Goal: Task Accomplishment & Management: Use online tool/utility

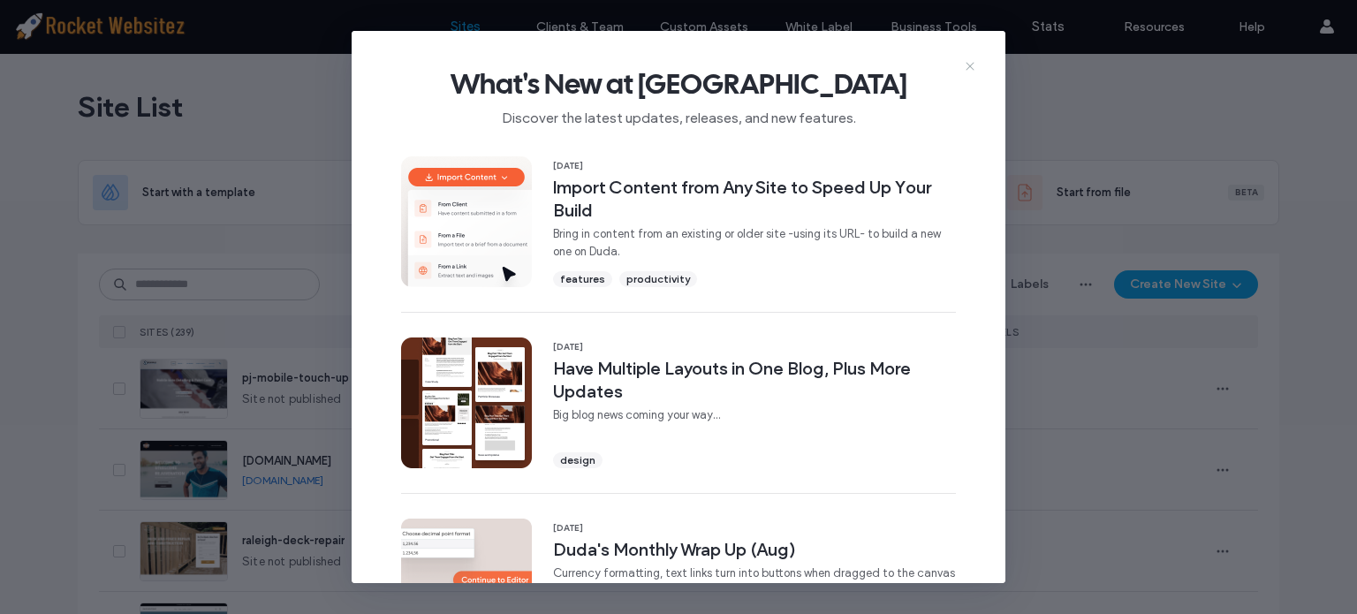
click at [966, 66] on icon at bounding box center [970, 66] width 14 height 14
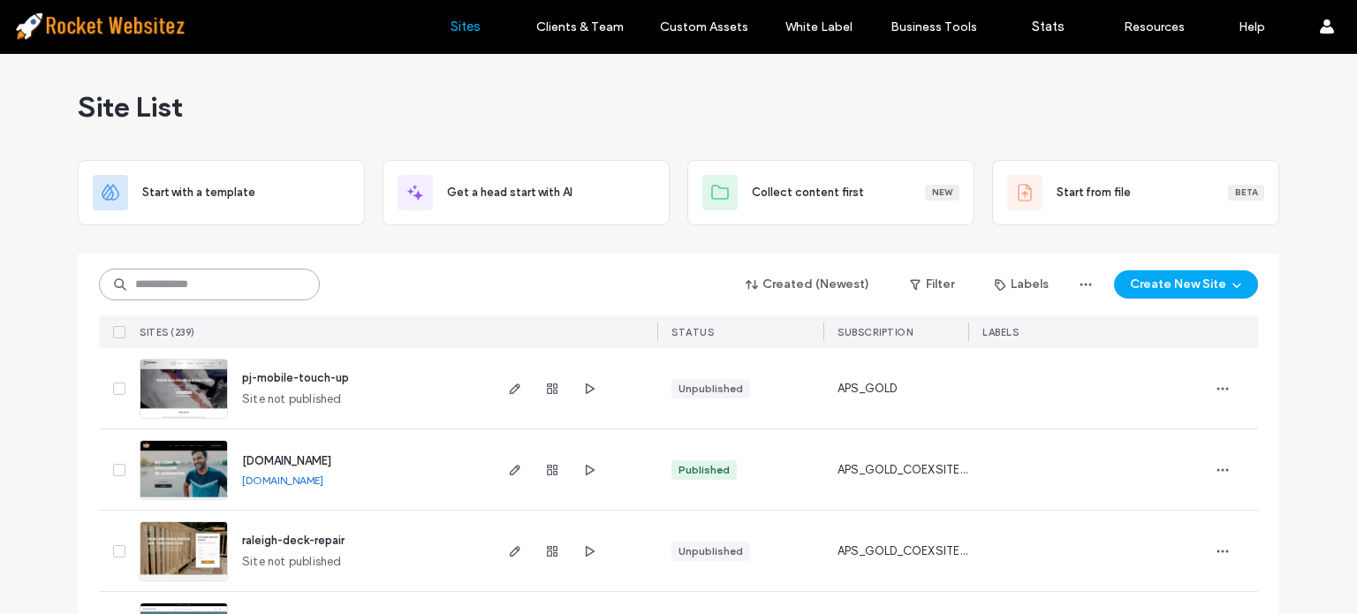
click at [289, 289] on input at bounding box center [209, 285] width 221 height 32
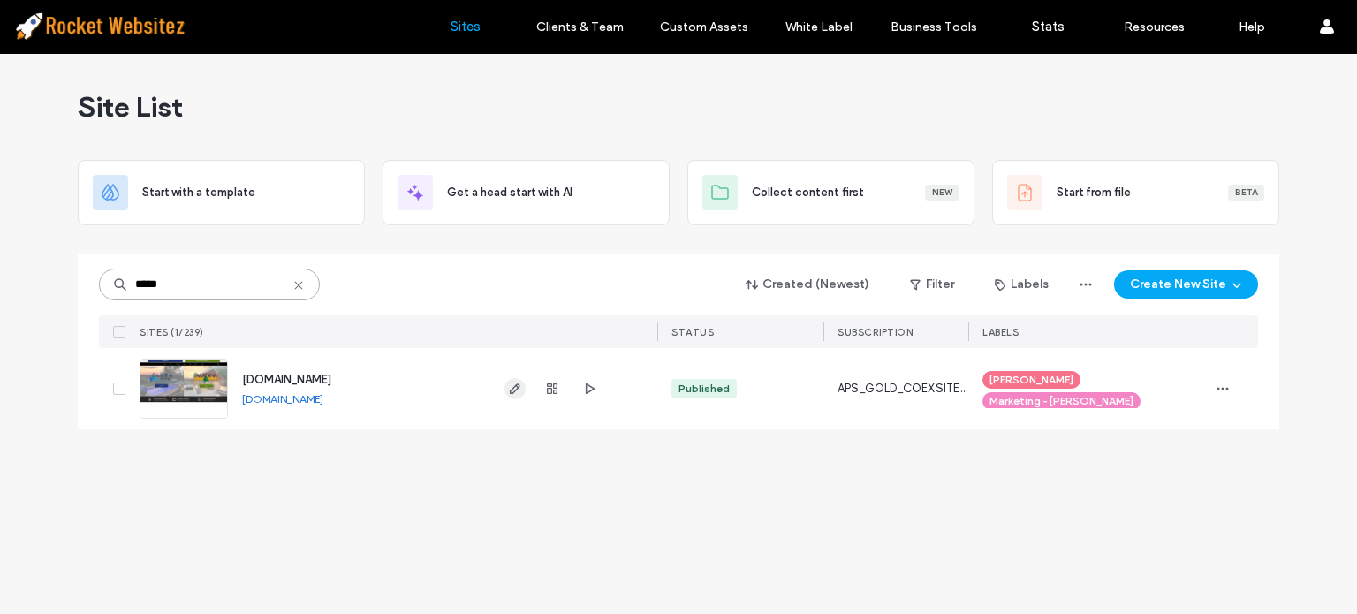
type input "*****"
click at [514, 391] on use "button" at bounding box center [515, 388] width 11 height 11
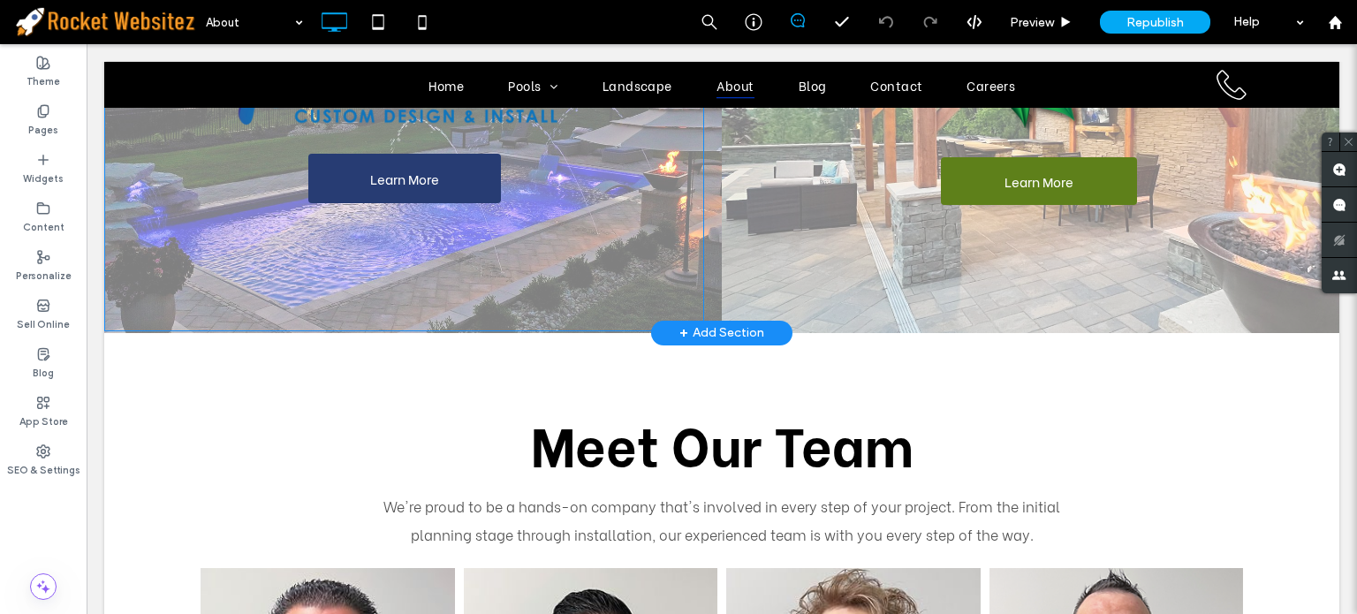
scroll to position [265, 0]
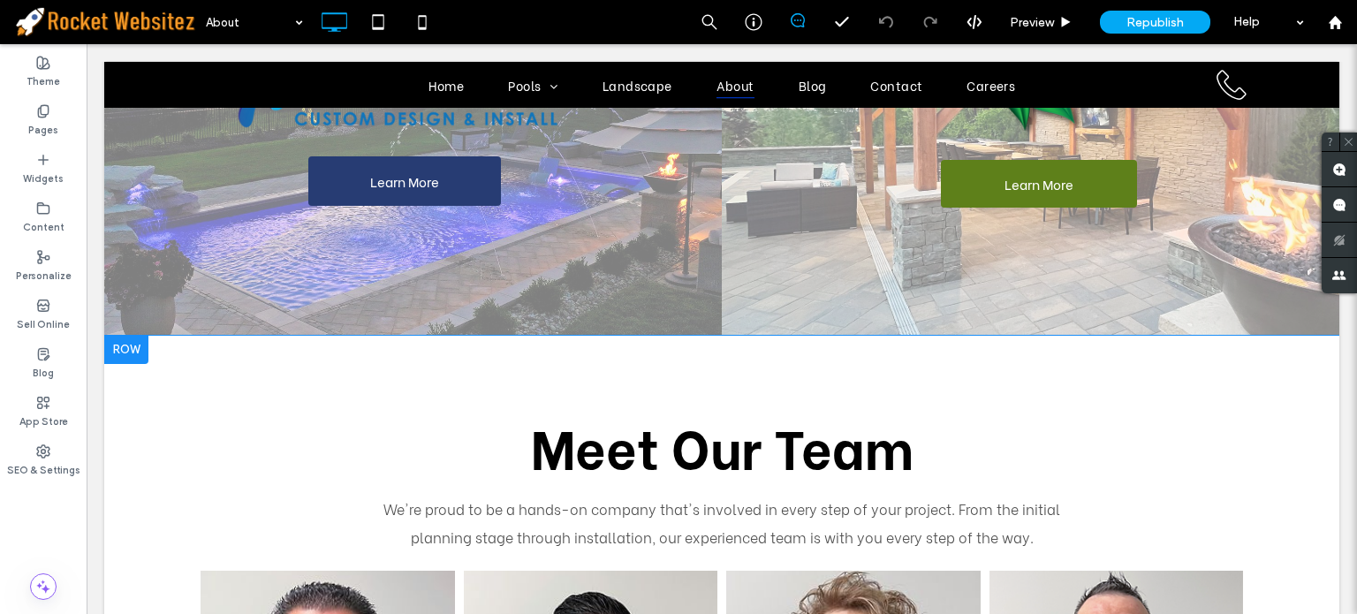
click at [127, 351] on div at bounding box center [126, 350] width 44 height 28
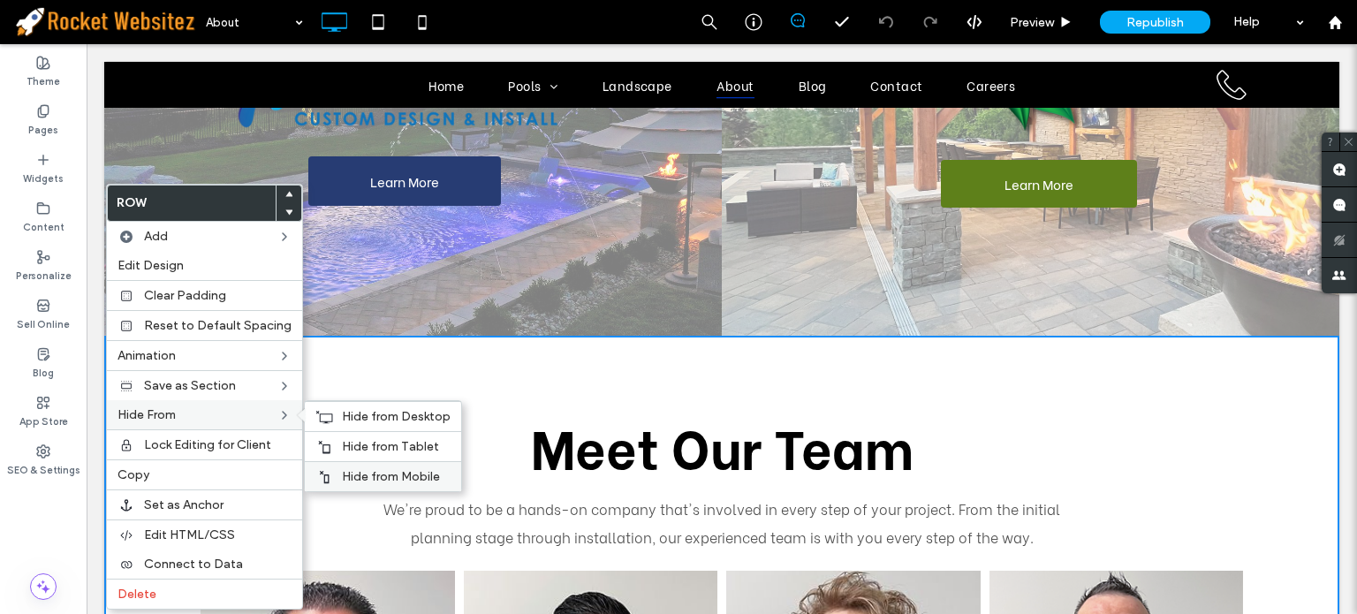
drag, startPoint x: 364, startPoint y: 469, endPoint x: 366, endPoint y: 459, distance: 9.9
click at [366, 469] on span "Hide from Mobile" at bounding box center [391, 476] width 98 height 15
click at [367, 444] on span "Hide from Tablet" at bounding box center [390, 446] width 97 height 15
click at [375, 416] on span "Hide from Desktop" at bounding box center [396, 416] width 109 height 15
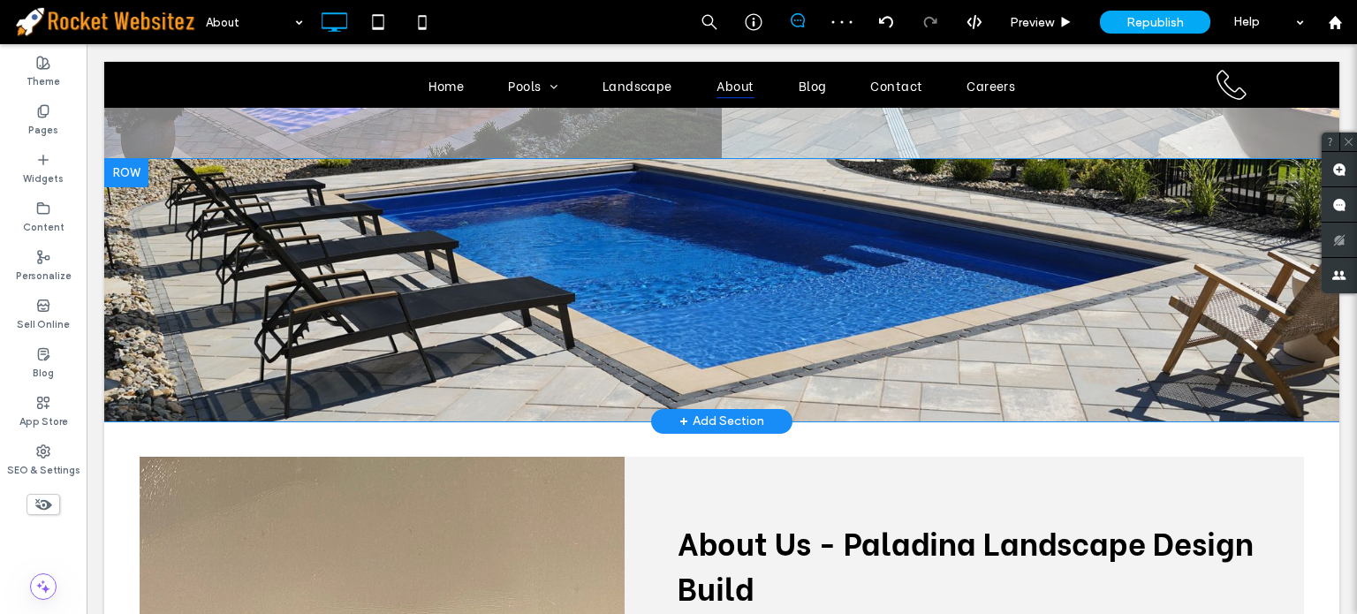
scroll to position [353, 0]
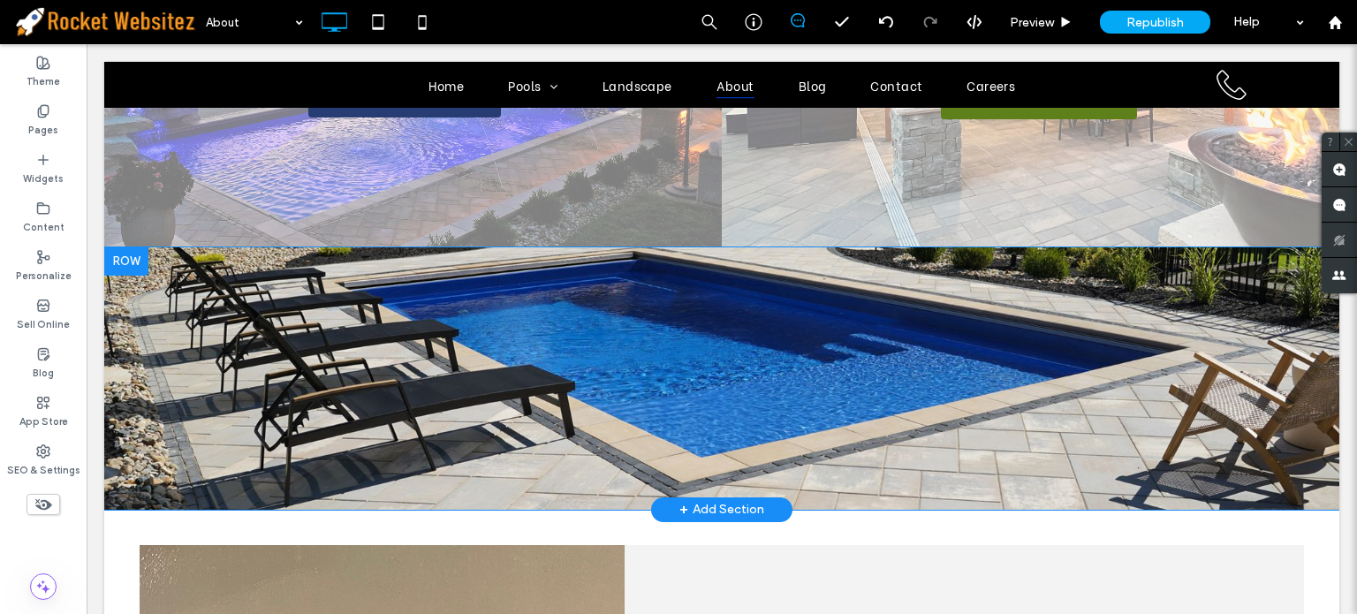
click at [133, 261] on div at bounding box center [126, 261] width 44 height 28
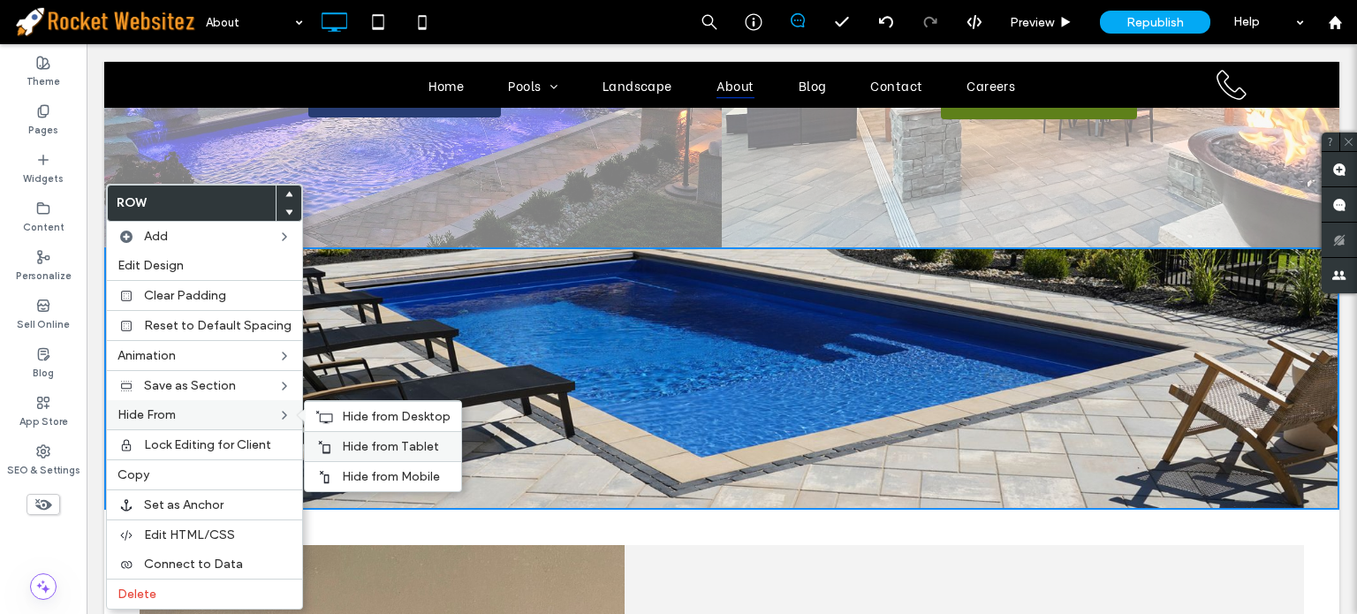
drag, startPoint x: 333, startPoint y: 473, endPoint x: 352, endPoint y: 451, distance: 28.8
click at [335, 473] on div "Hide from Mobile" at bounding box center [383, 476] width 156 height 30
drag, startPoint x: 353, startPoint y: 449, endPoint x: 362, endPoint y: 435, distance: 15.9
click at [353, 448] on span "Hide from Tablet" at bounding box center [390, 446] width 97 height 15
click at [368, 413] on span "Hide from Desktop" at bounding box center [396, 416] width 109 height 15
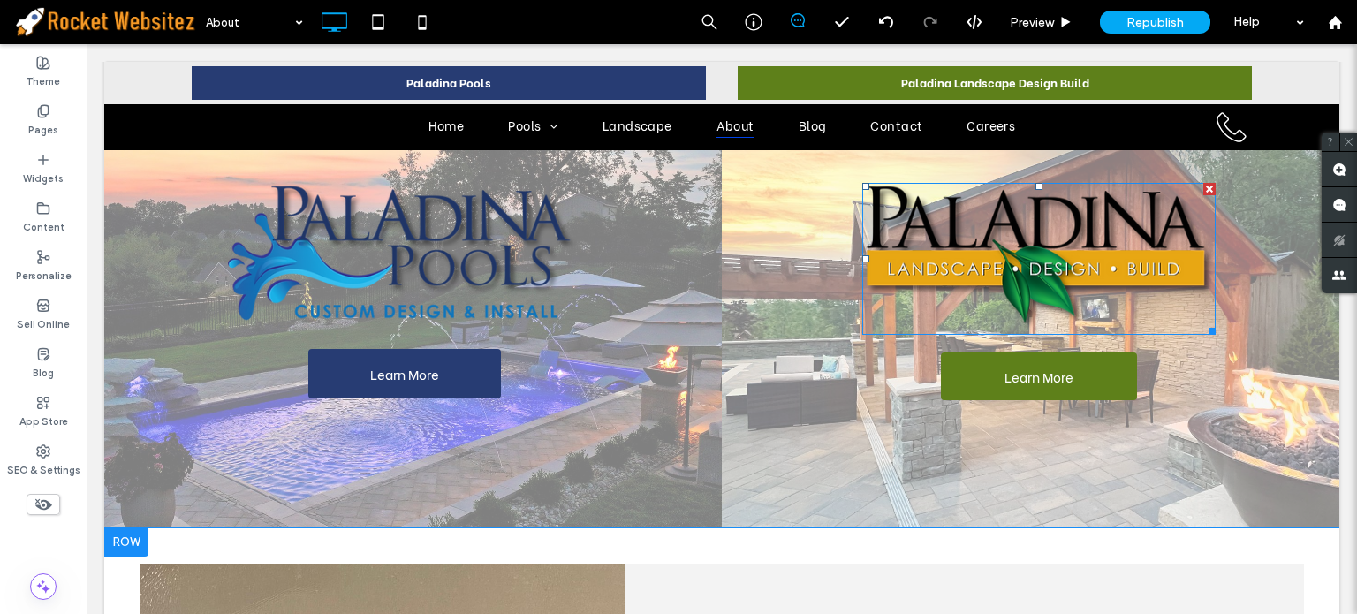
scroll to position [0, 0]
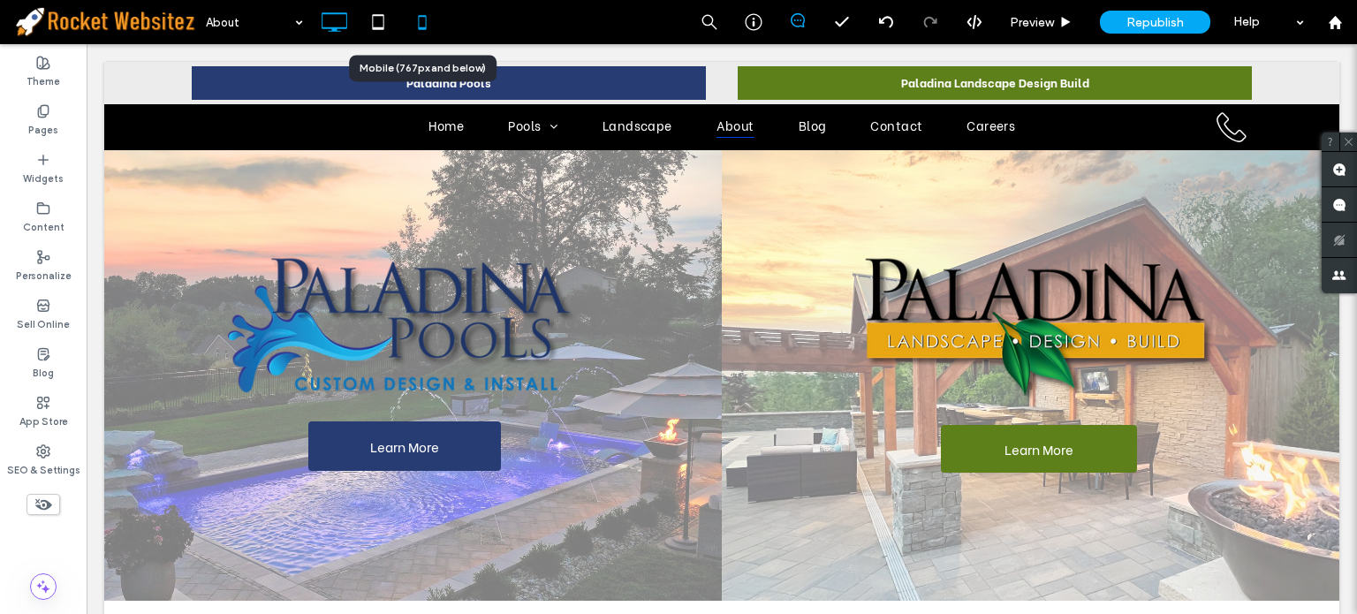
click at [417, 23] on icon at bounding box center [422, 21] width 35 height 35
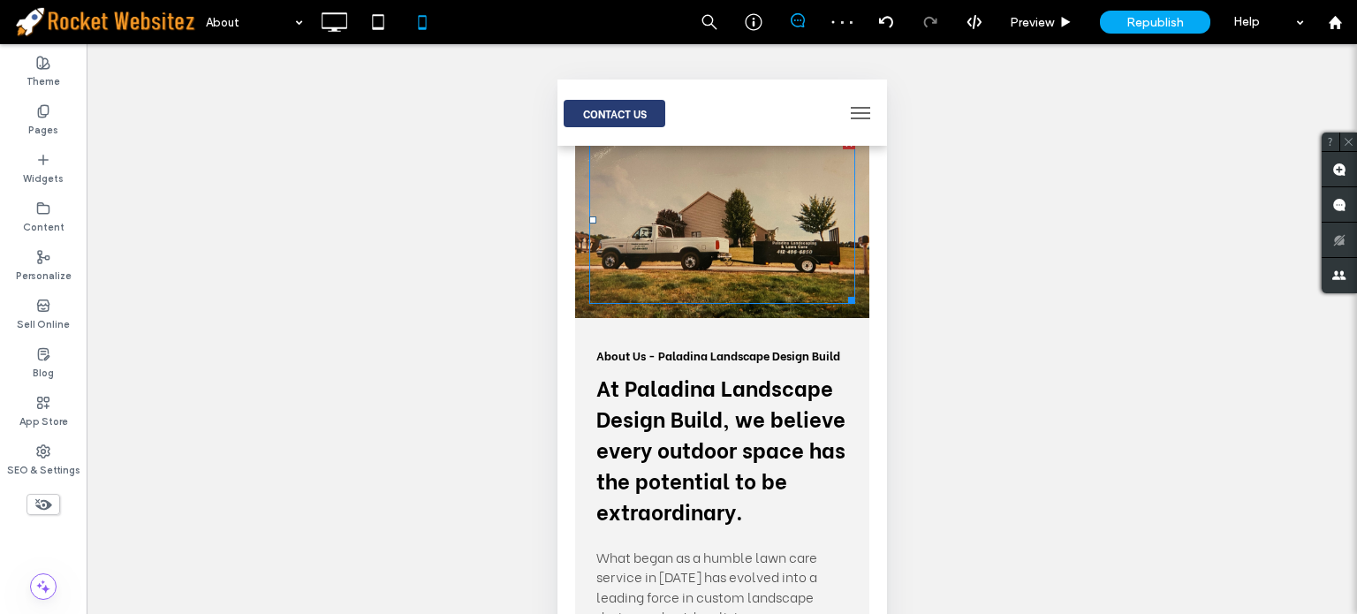
scroll to position [530, 0]
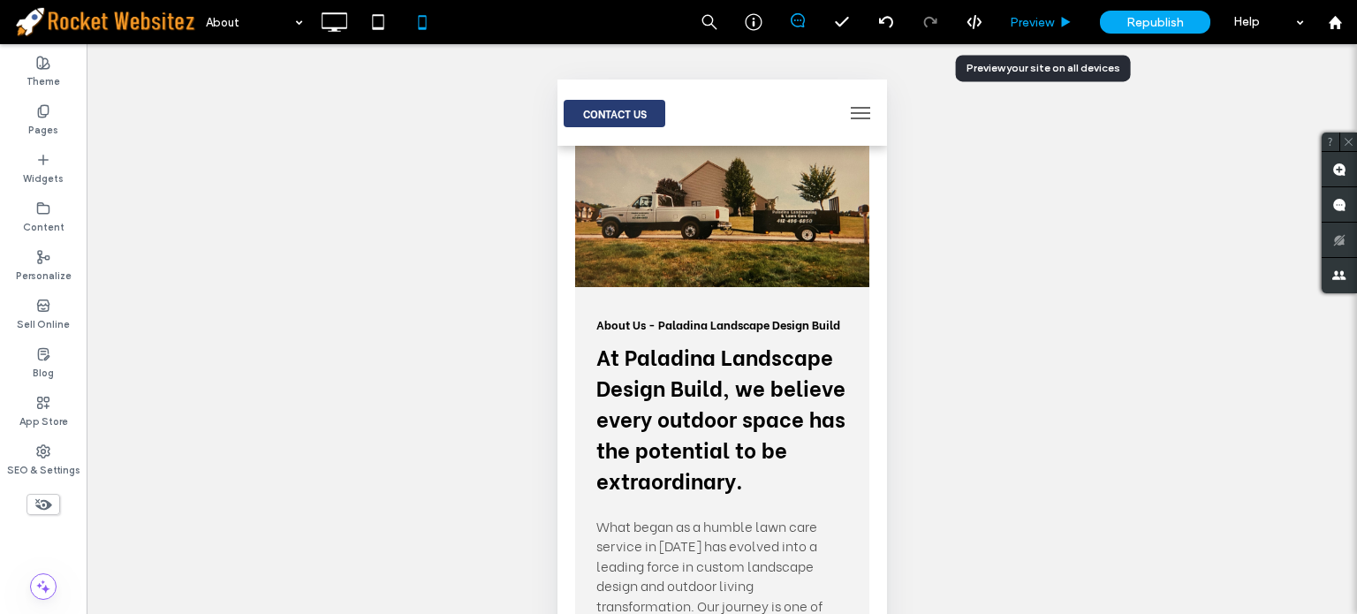
click at [1035, 31] on div "Preview" at bounding box center [1041, 22] width 90 height 44
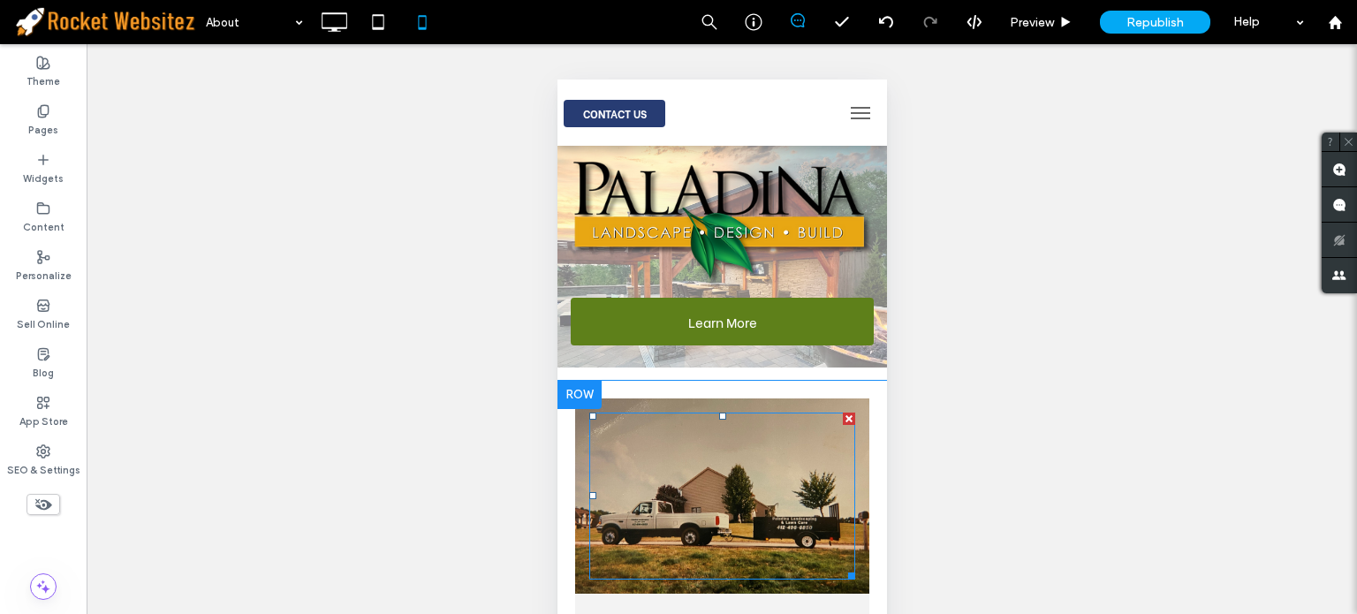
scroll to position [0, 0]
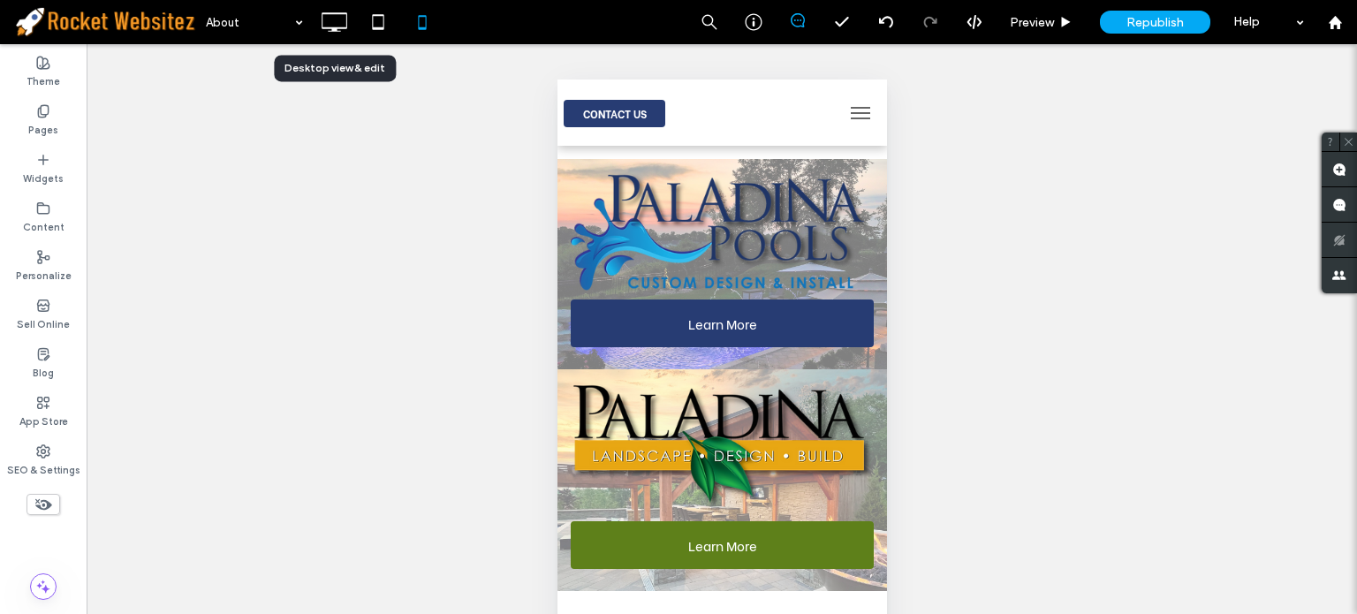
click at [331, 21] on icon at bounding box center [333, 21] width 35 height 35
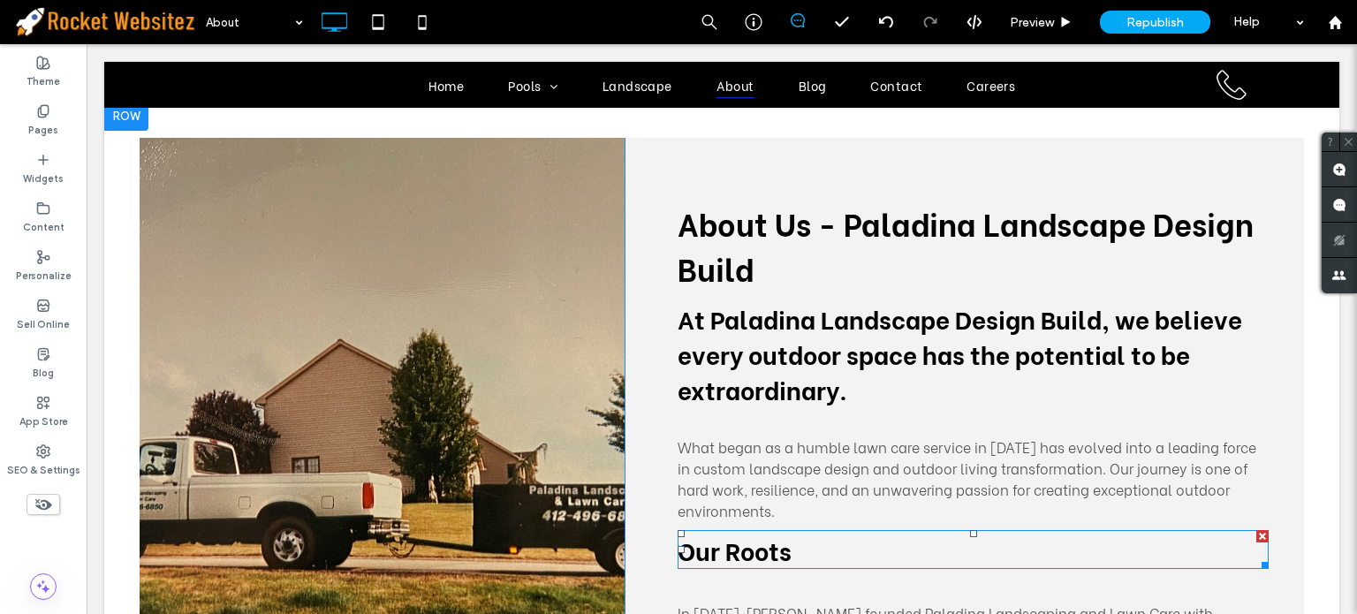
scroll to position [353, 0]
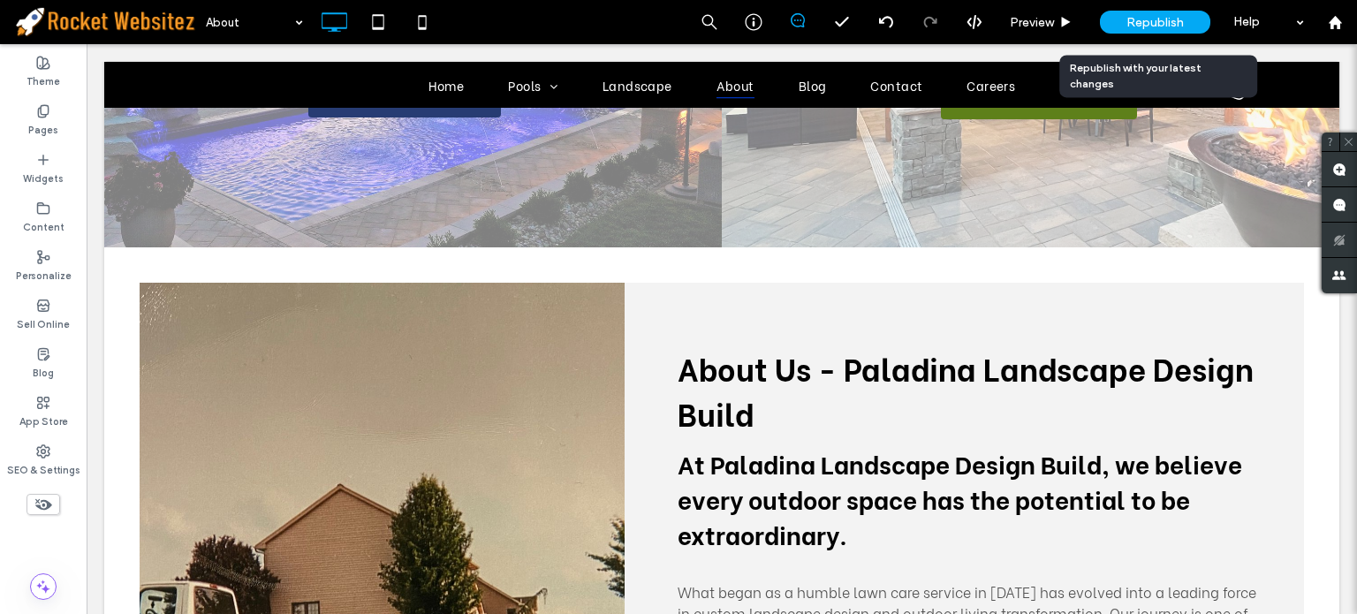
click at [1141, 17] on span "Republish" at bounding box center [1154, 22] width 57 height 15
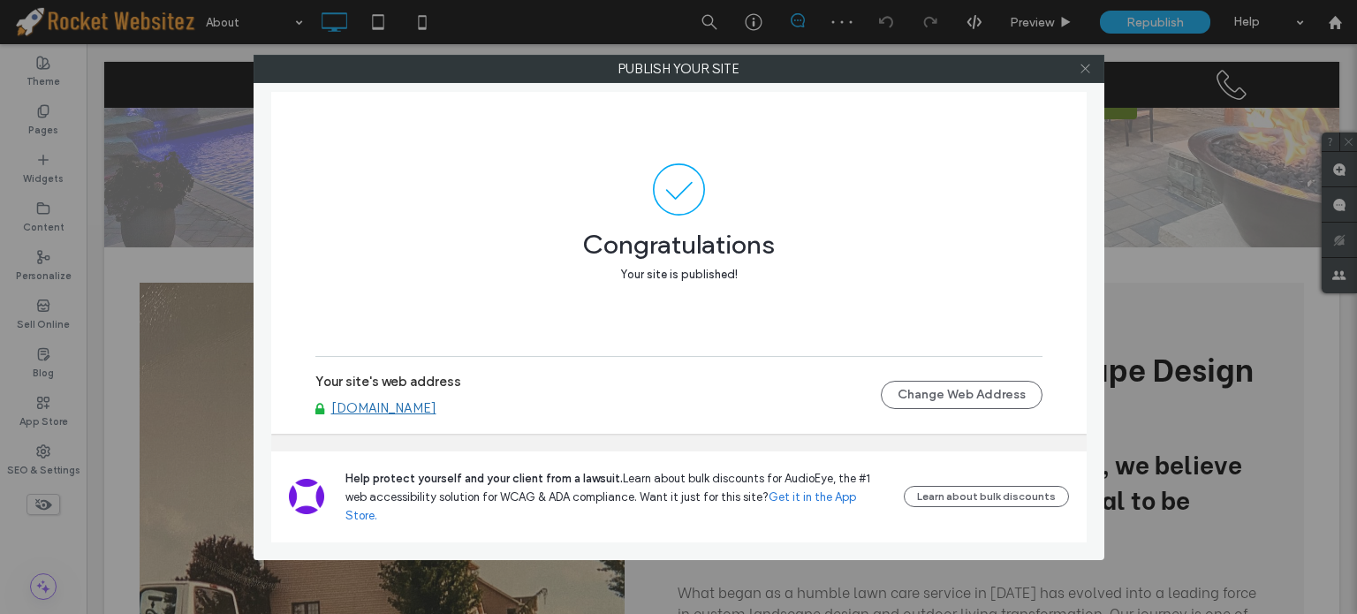
click at [1083, 68] on icon at bounding box center [1085, 68] width 13 height 13
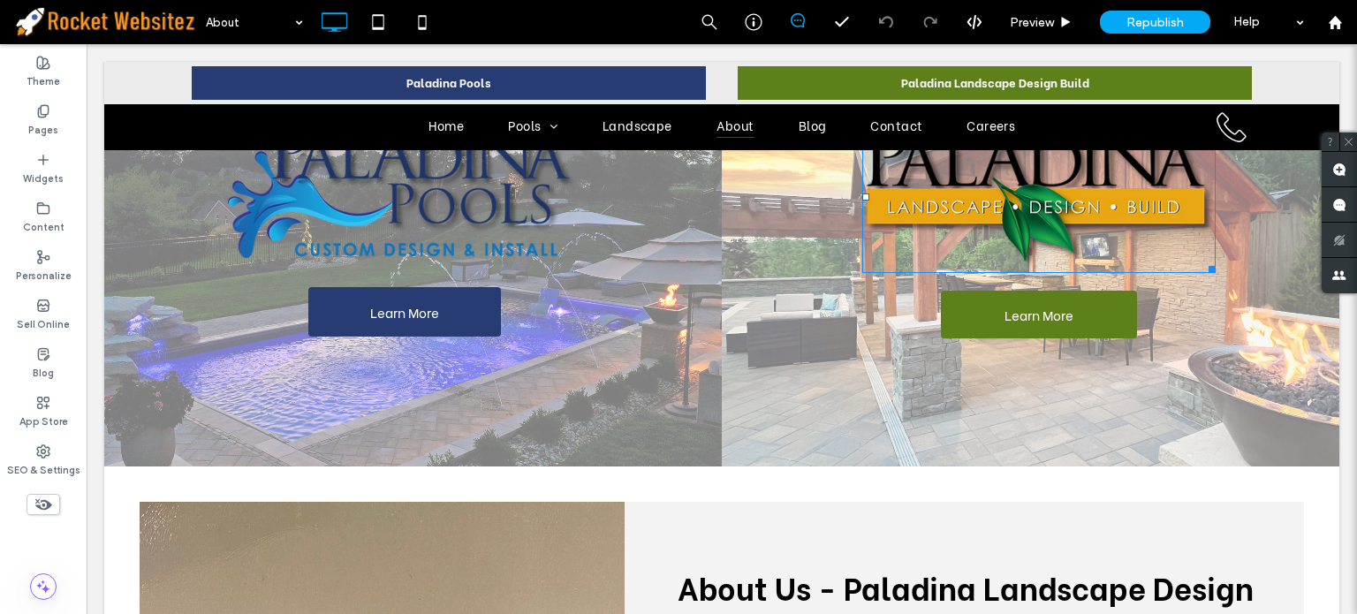
scroll to position [0, 0]
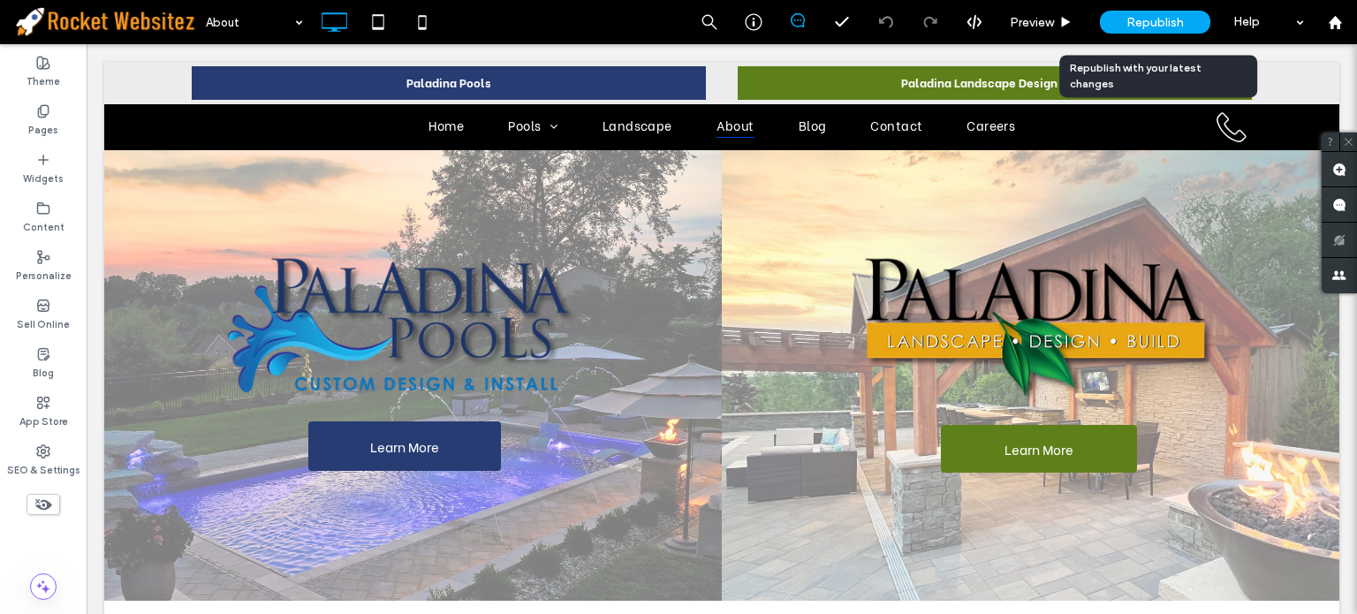
click at [1132, 24] on span "Republish" at bounding box center [1154, 22] width 57 height 15
